Goal: Task Accomplishment & Management: Manage account settings

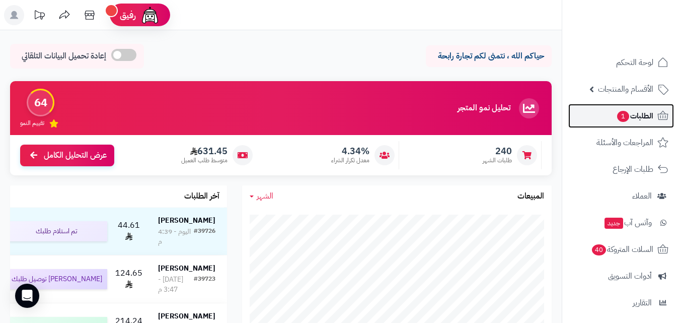
click at [651, 110] on span "الطلبات 1" at bounding box center [634, 116] width 37 height 14
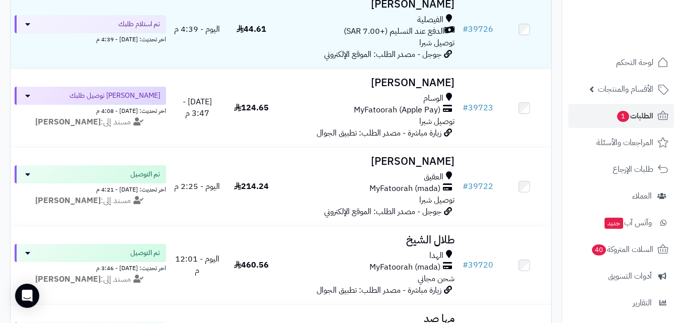
scroll to position [201, 0]
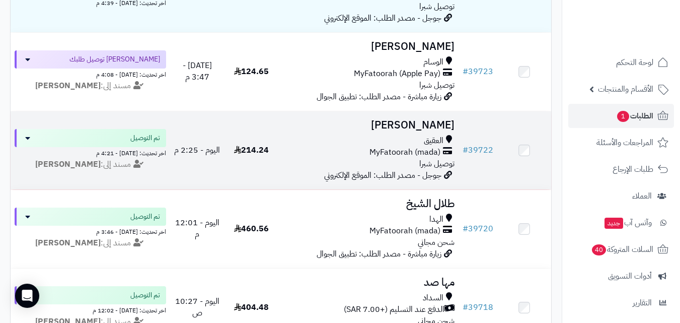
click at [258, 165] on td "214.24" at bounding box center [252, 150] width 54 height 78
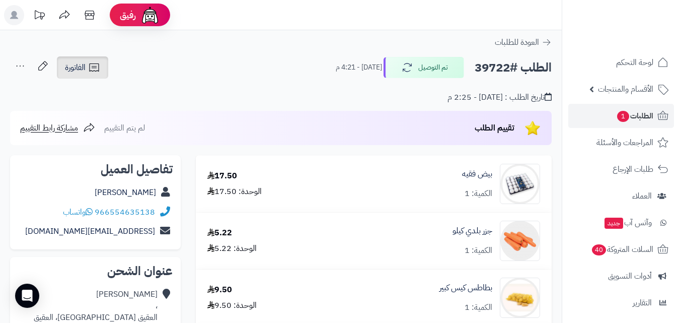
click at [89, 69] on icon at bounding box center [94, 67] width 12 height 12
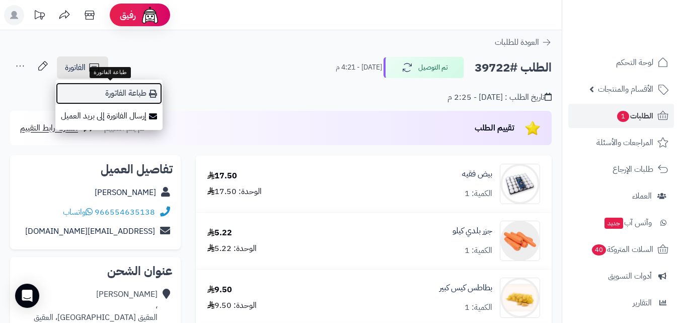
click at [118, 85] on link "طباعة الفاتورة" at bounding box center [108, 93] width 107 height 23
